Goal: Information Seeking & Learning: Find specific fact

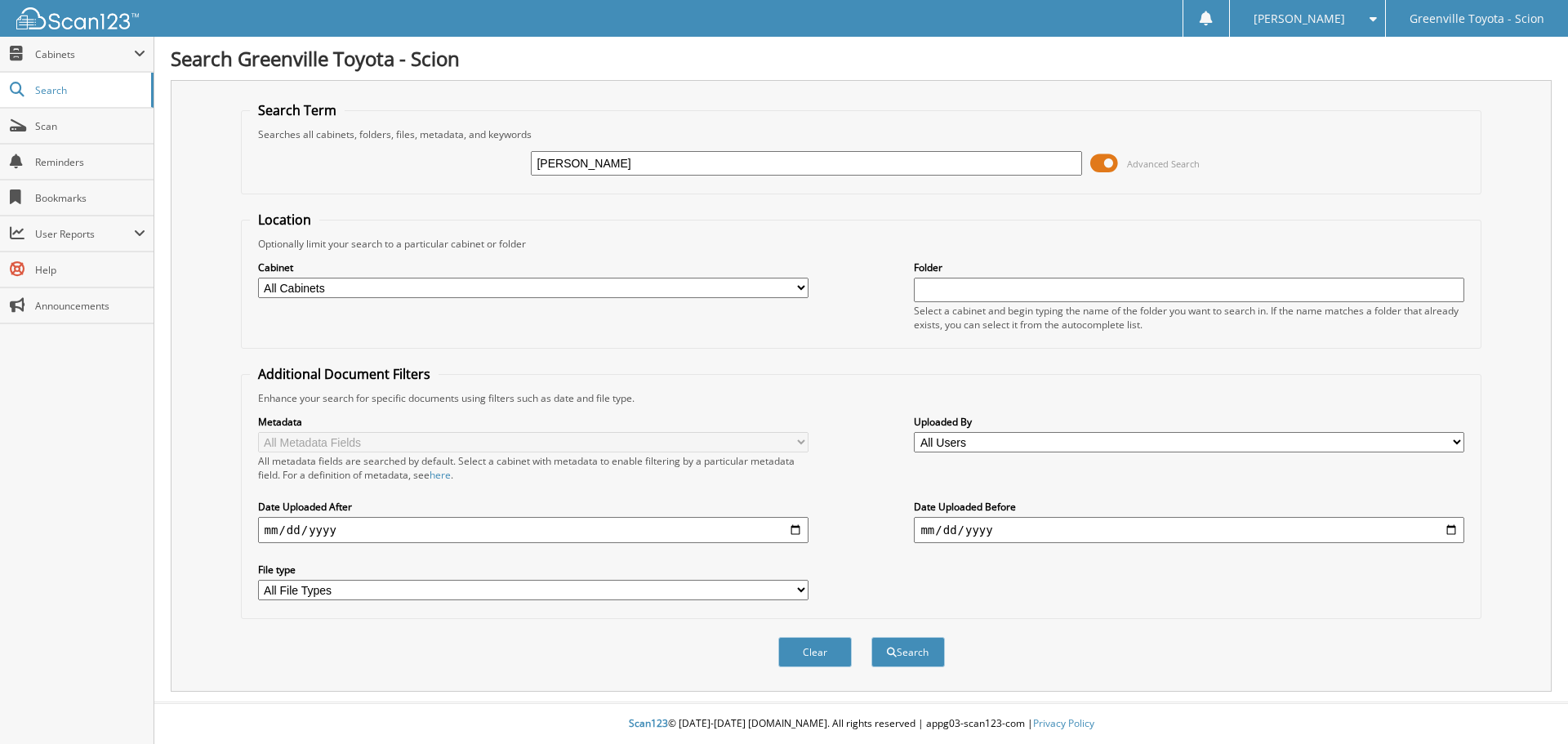
type input "[PERSON_NAME]"
click at [872, 637] on button "Search" at bounding box center [908, 651] width 74 height 30
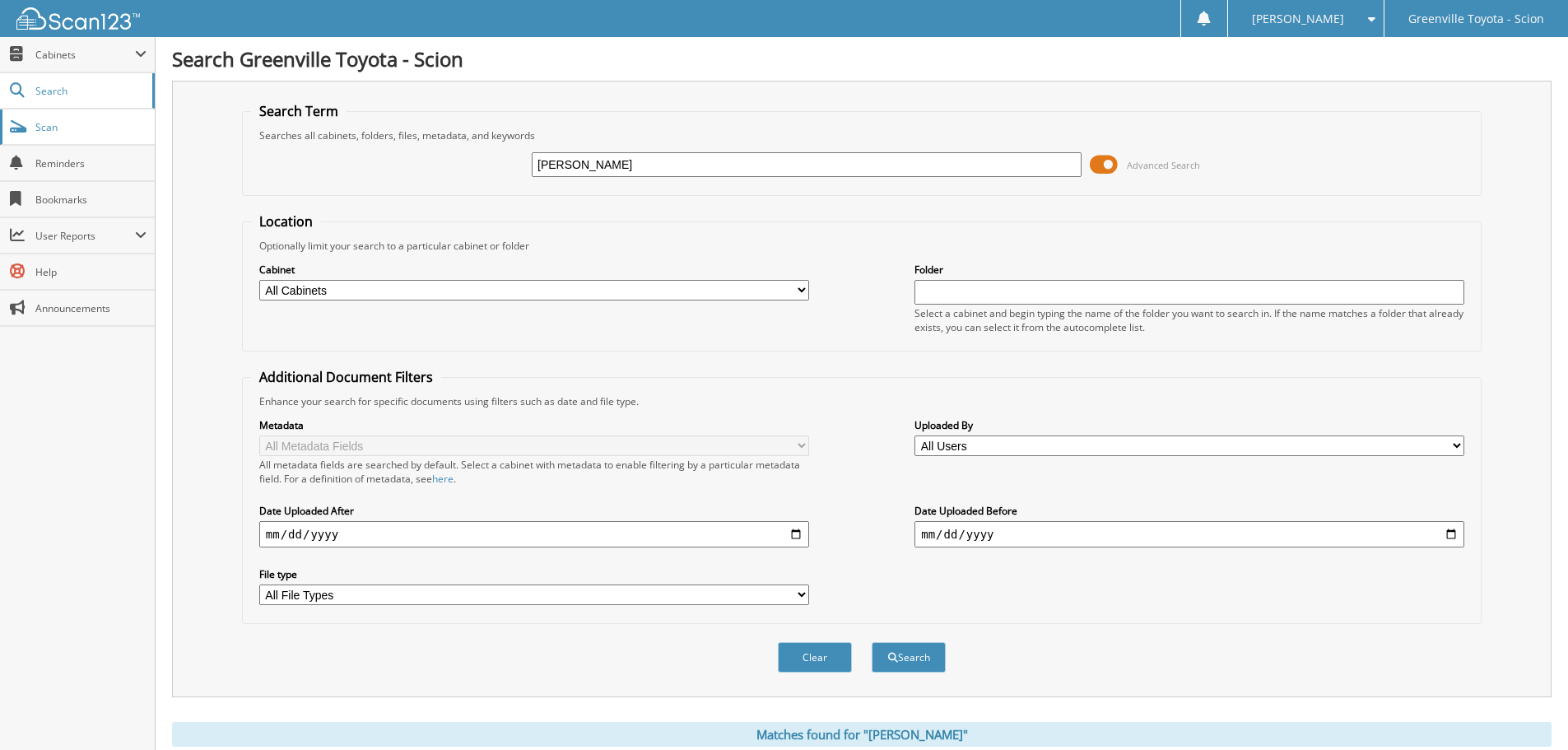
drag, startPoint x: 656, startPoint y: 166, endPoint x: 60, endPoint y: 129, distance: 597.1
type input "[PERSON_NAME]"
click at [872, 642] on button "Search" at bounding box center [909, 657] width 74 height 30
drag, startPoint x: 660, startPoint y: 164, endPoint x: 455, endPoint y: 154, distance: 205.2
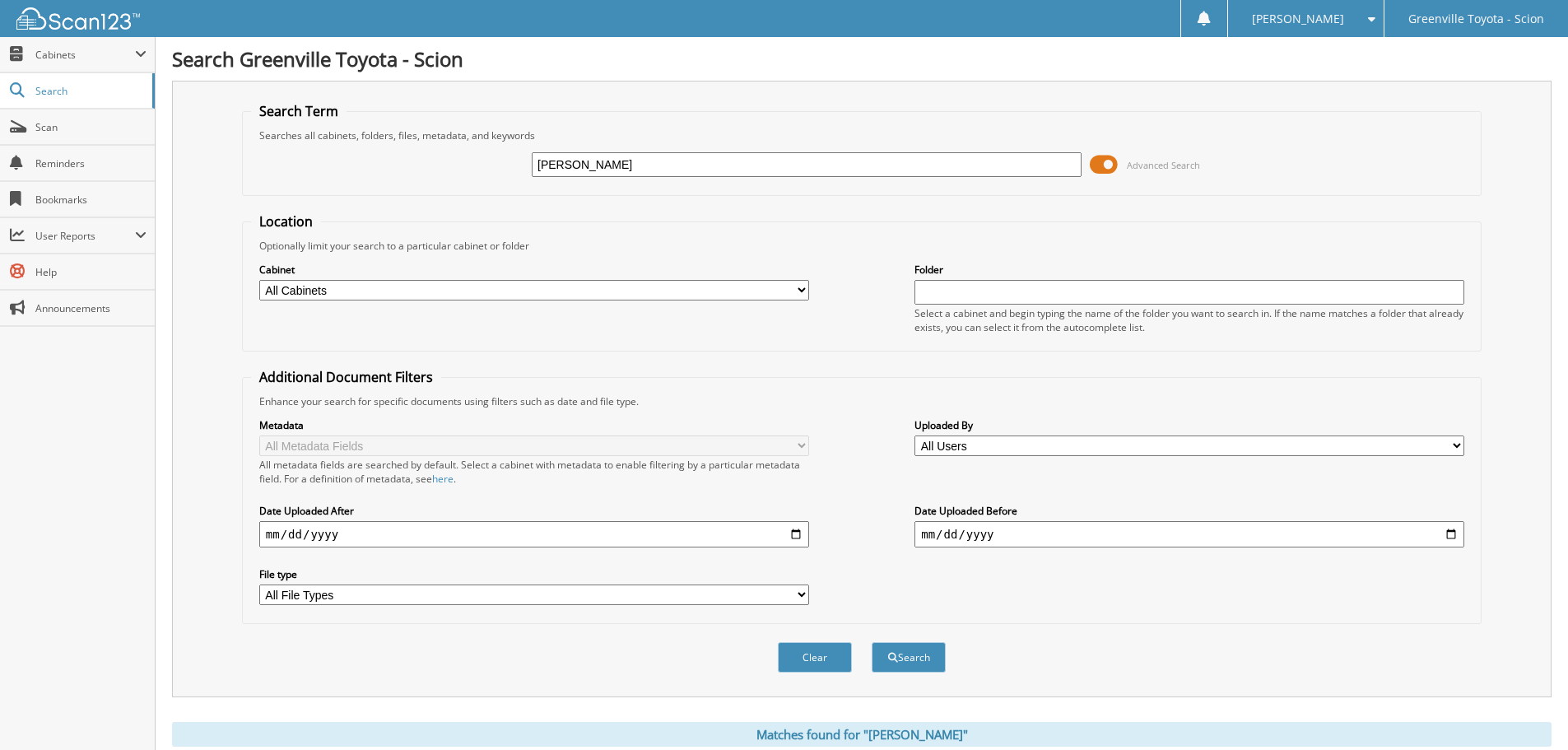
click at [495, 157] on div "[PERSON_NAME] Advanced Search" at bounding box center [862, 164] width 1222 height 45
click at [267, 532] on input "date" at bounding box center [534, 534] width 550 height 27
type input "[DATE]"
type input "2025-09-16"
click at [572, 169] on input "text" at bounding box center [807, 164] width 550 height 25
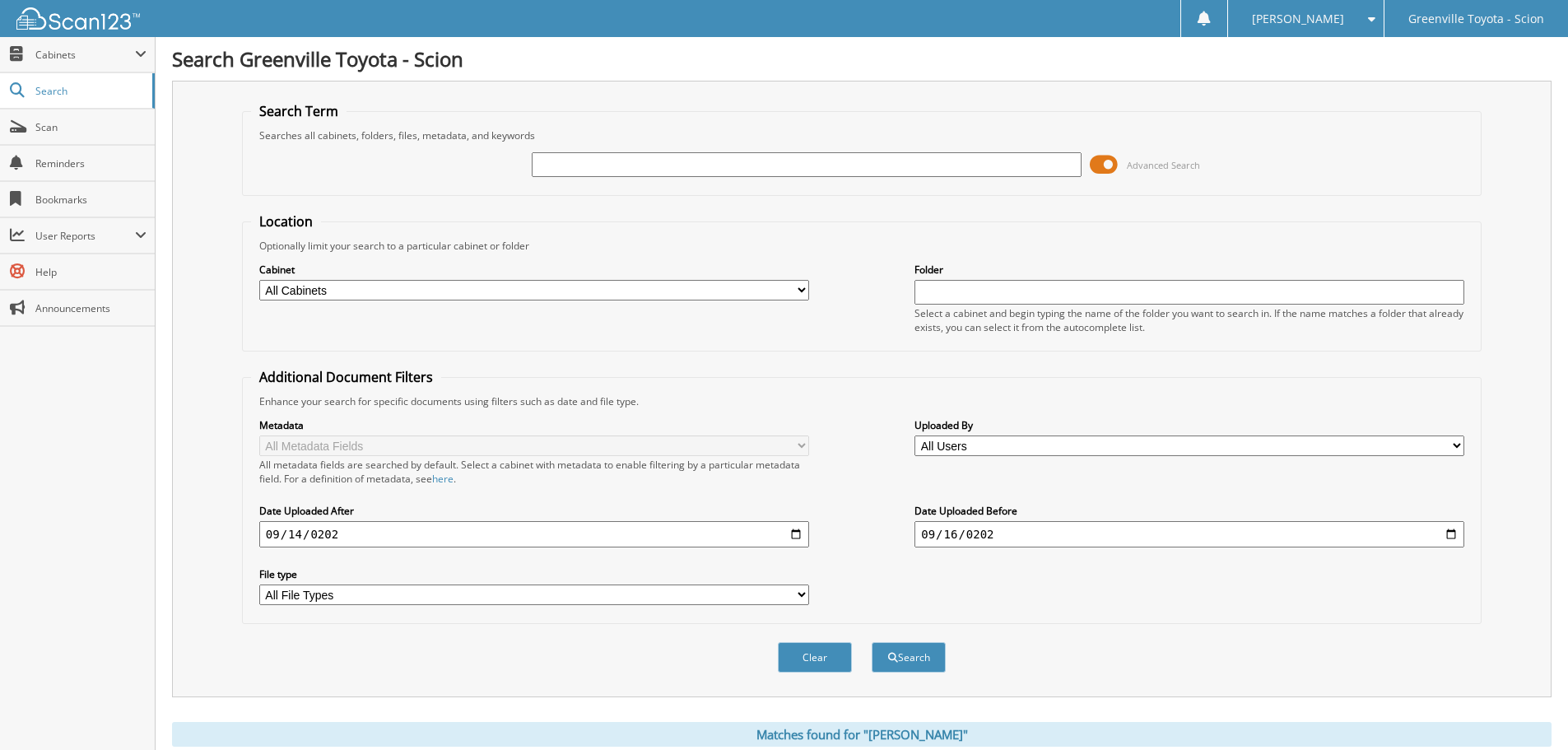
type input "[PERSON_NAME]"
click at [907, 655] on button "Search" at bounding box center [909, 657] width 74 height 30
click at [1458, 444] on select "All Users Alison Godwin Amanda Crowder Amanda Crowder Toyota Account Anna-Maria…" at bounding box center [1189, 445] width 550 height 20
select select "49721"
click at [914, 435] on select "All Users Alison Godwin Amanda Crowder Amanda Crowder Toyota Account Anna-Maria…" at bounding box center [1189, 445] width 550 height 20
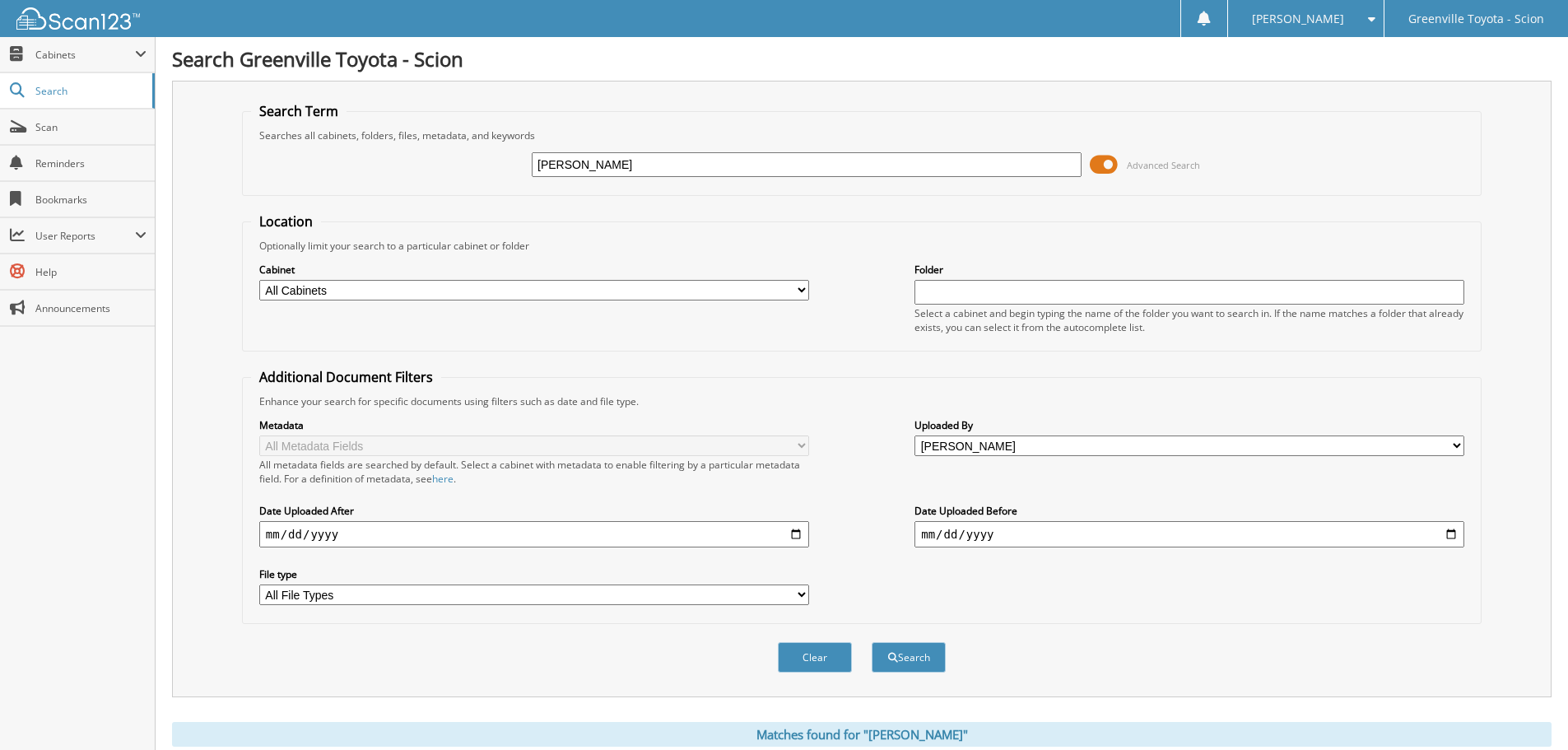
click at [799, 289] on select "All Cabinets ACCOUNTS PAYABLE CAR DEALS DEALERTRACK SERVICE RO LOANER CARS PART…" at bounding box center [534, 290] width 550 height 20
click at [335, 293] on select "All Cabinets ACCOUNTS PAYABLE CAR DEALS DEALERTRACK SERVICE RO LOANER CARS PART…" at bounding box center [534, 290] width 550 height 20
click at [914, 662] on button "Search" at bounding box center [909, 657] width 74 height 30
click at [994, 538] on input "[DATE]" at bounding box center [1189, 534] width 550 height 27
click at [1443, 535] on input "[DATE]" at bounding box center [1189, 534] width 550 height 27
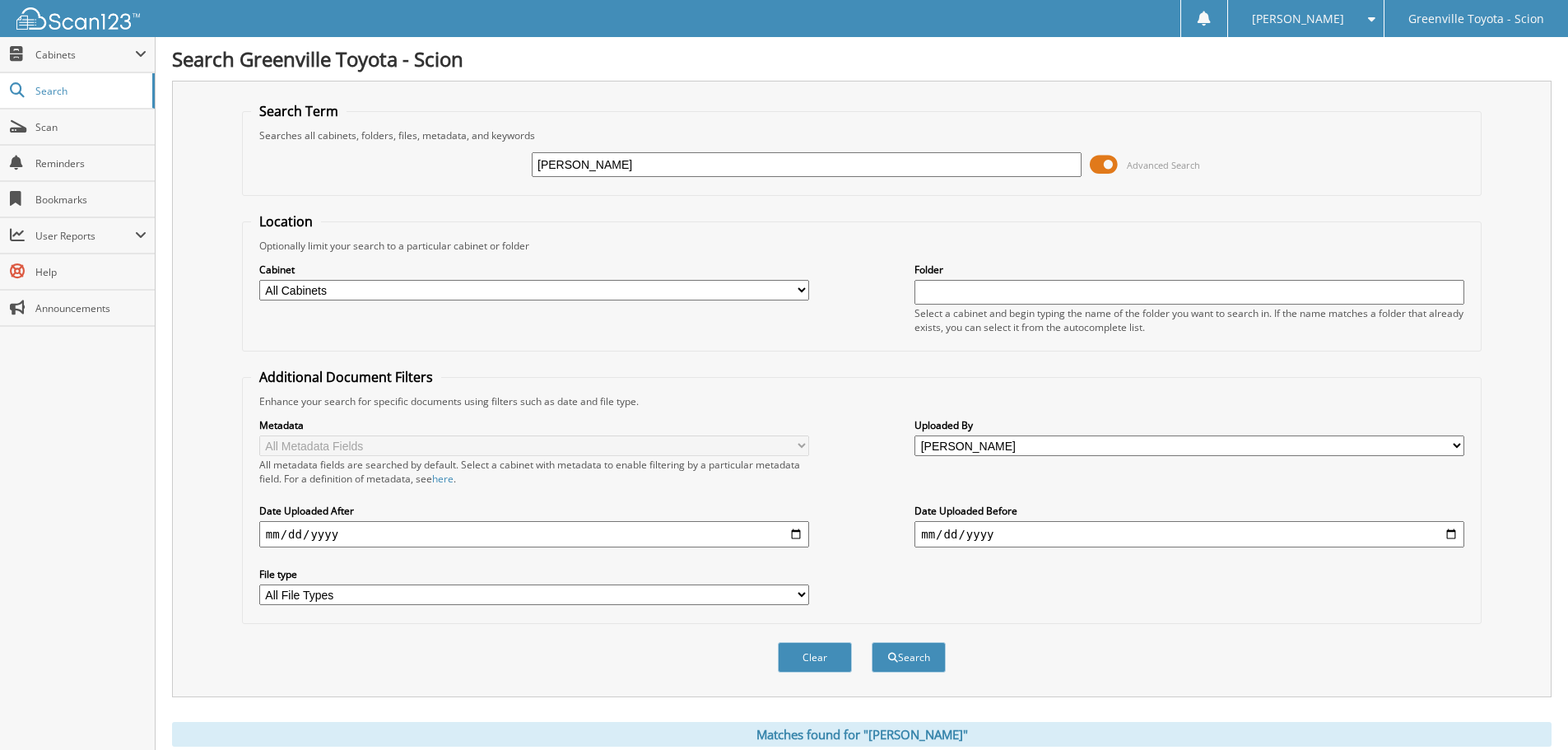
type input "2025-09-18"
click at [902, 658] on button "Search" at bounding box center [909, 657] width 74 height 30
